Goal: Obtain resource: Obtain resource

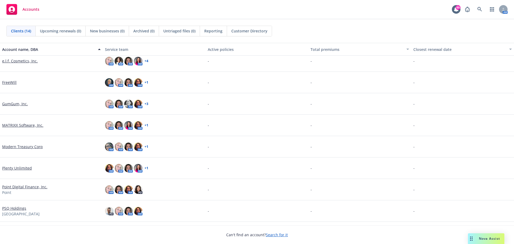
scroll to position [54, 0]
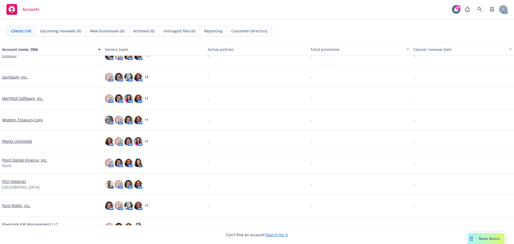
click at [16, 158] on link "Point Digital Finance, Inc." at bounding box center [24, 160] width 45 height 6
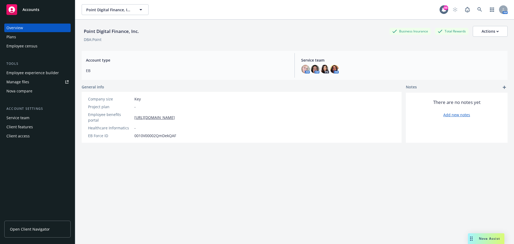
click at [26, 74] on div "Employee experience builder" at bounding box center [32, 73] width 52 height 9
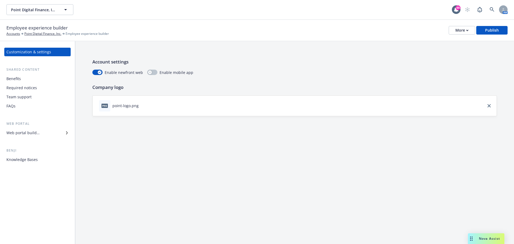
click at [18, 137] on div "Customization & settings Shared content Benefits Required notices Team support …" at bounding box center [37, 106] width 66 height 116
click at [22, 134] on div "Web portal builder" at bounding box center [22, 132] width 33 height 9
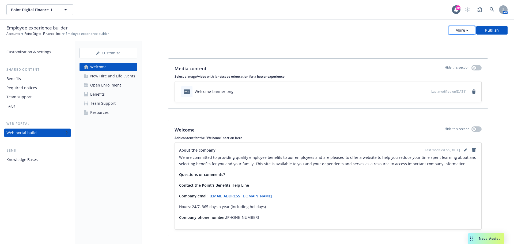
click at [466, 31] on div "More" at bounding box center [461, 30] width 13 height 8
click at [436, 54] on link "Copy portal link" at bounding box center [435, 53] width 79 height 11
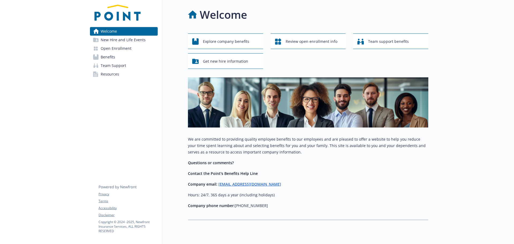
click at [475, 20] on div at bounding box center [471, 129] width 86 height 258
